Goal: Task Accomplishment & Management: Manage account settings

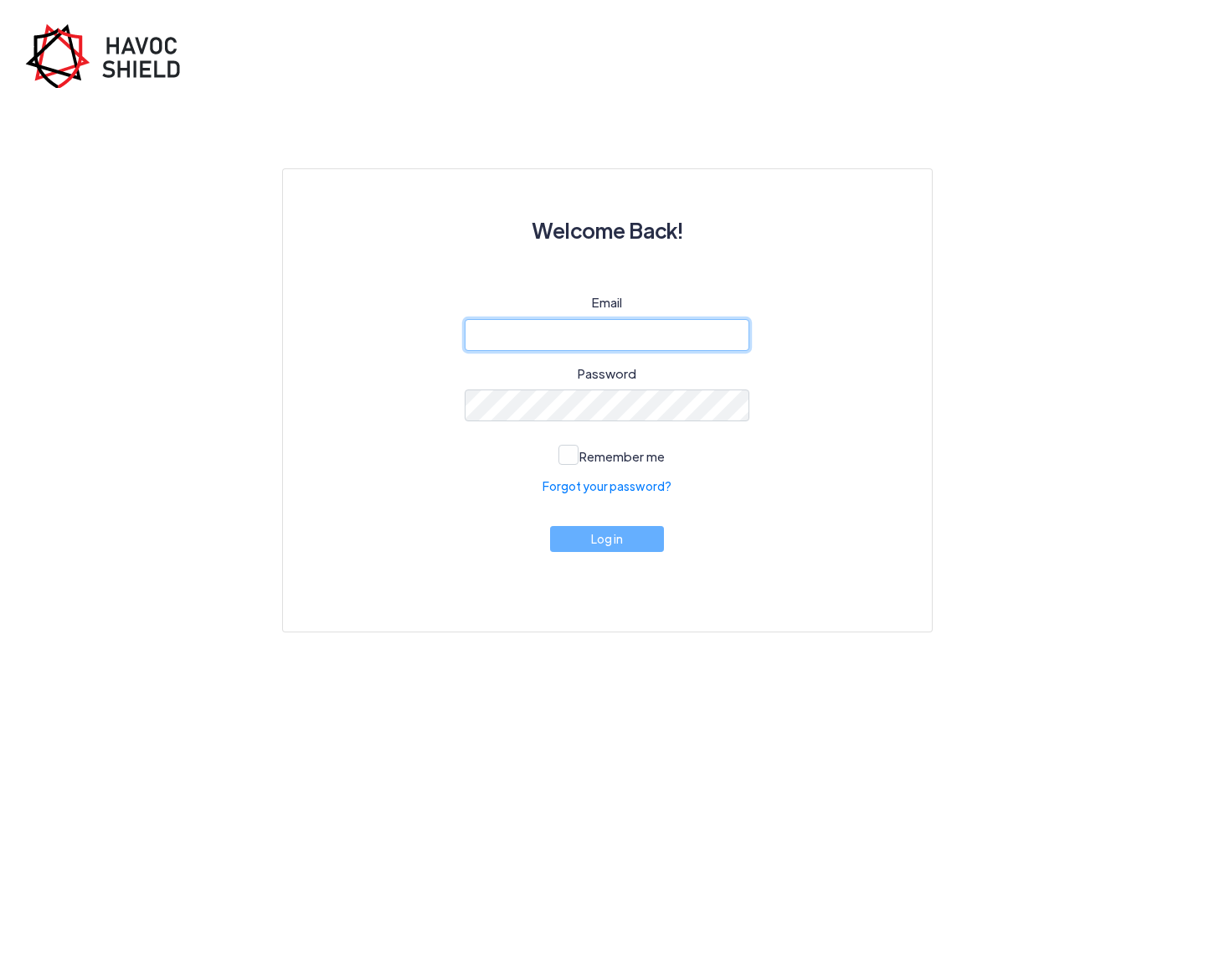
type input "[EMAIL_ADDRESS][DOMAIN_NAME]"
click at [624, 546] on button "Log in" at bounding box center [607, 539] width 113 height 26
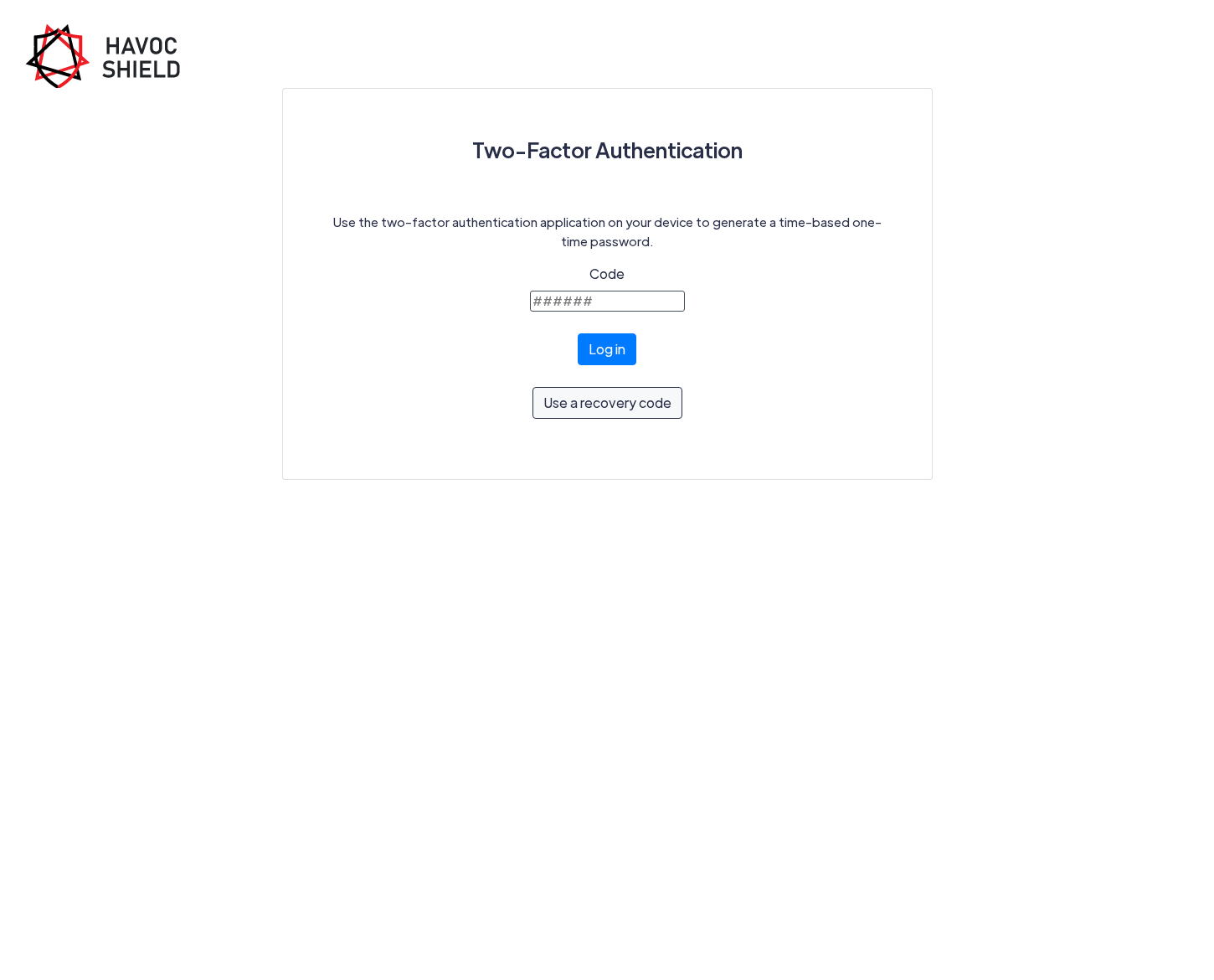
click at [592, 298] on input "Code" at bounding box center [607, 300] width 155 height 21
type input "489035"
click at [599, 357] on button "Log in" at bounding box center [606, 345] width 59 height 32
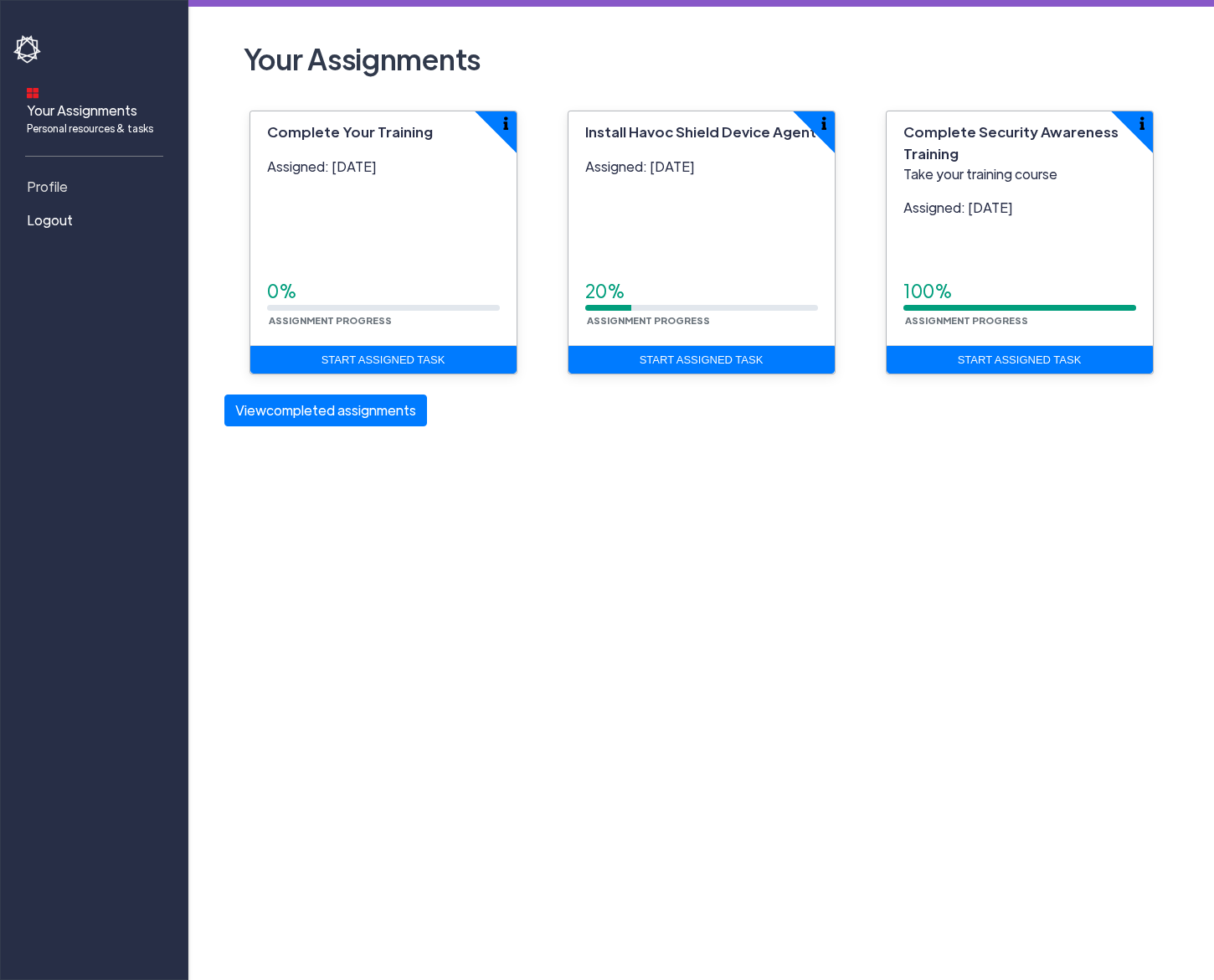
click at [73, 170] on link "Profile" at bounding box center [97, 187] width 167 height 33
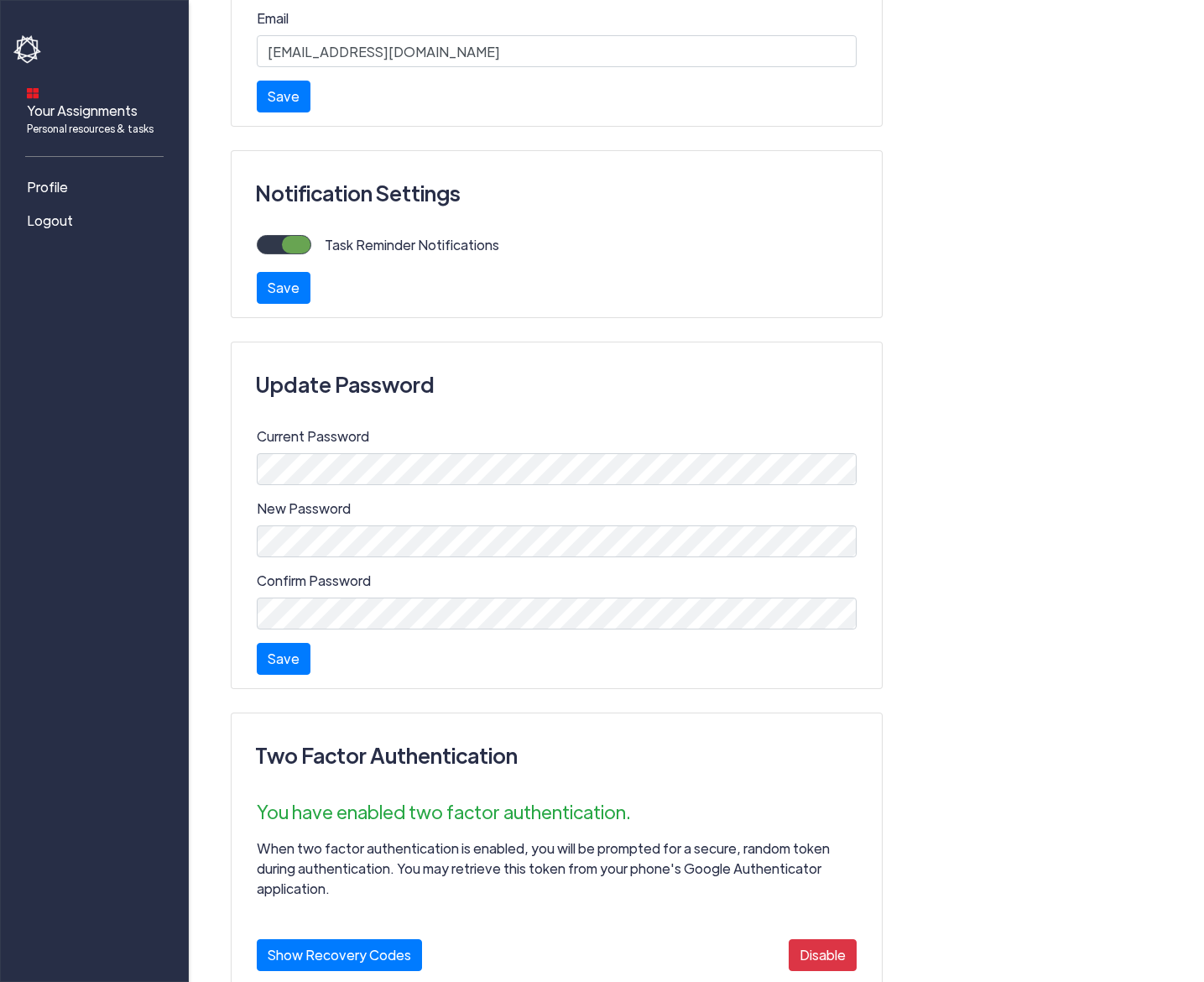
scroll to position [292, 0]
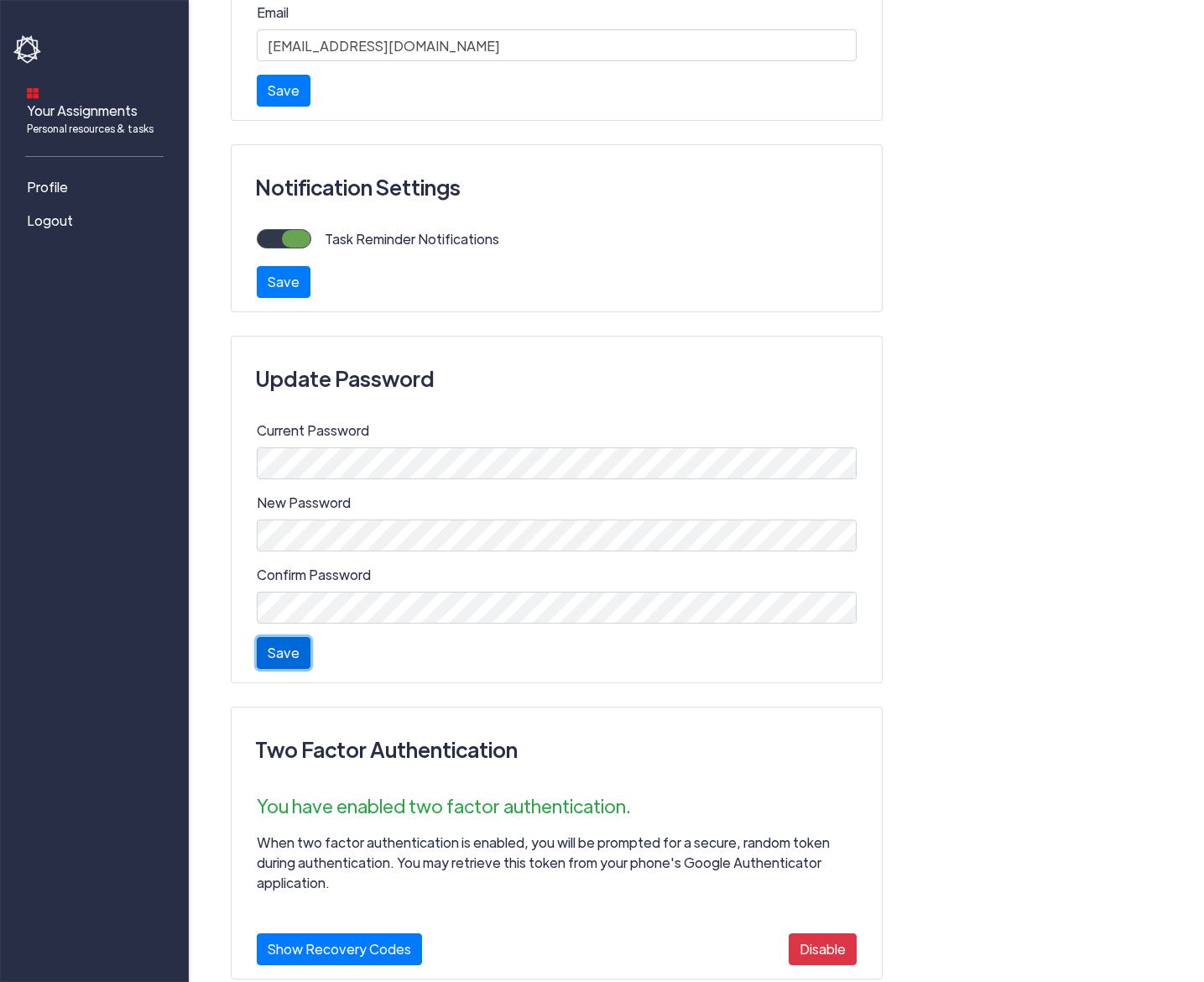
click at [291, 657] on button "Save" at bounding box center [284, 652] width 54 height 32
click at [81, 215] on link "Logout" at bounding box center [97, 221] width 168 height 34
